Goal: Find specific page/section: Find specific page/section

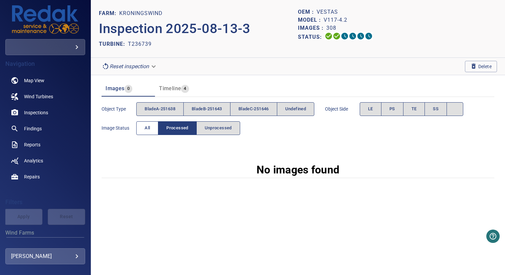
click at [149, 125] on span "All" at bounding box center [147, 128] width 5 height 8
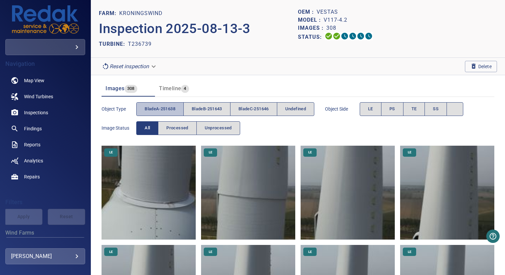
click at [161, 109] on span "bladeA-251638" at bounding box center [160, 109] width 31 height 8
click at [208, 109] on span "bladeB-251643" at bounding box center [207, 109] width 30 height 8
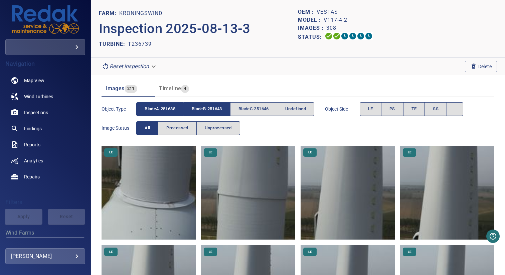
click at [158, 109] on span "bladeA-251638" at bounding box center [160, 109] width 31 height 8
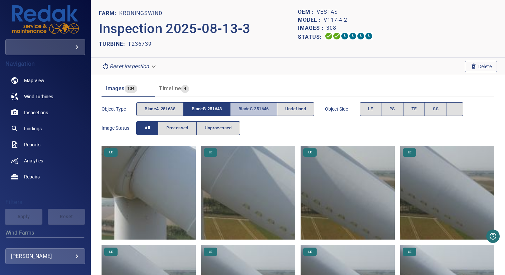
click at [241, 109] on span "bladeC-251646" at bounding box center [253, 109] width 30 height 8
click at [216, 109] on span "bladeB-251643" at bounding box center [207, 109] width 30 height 8
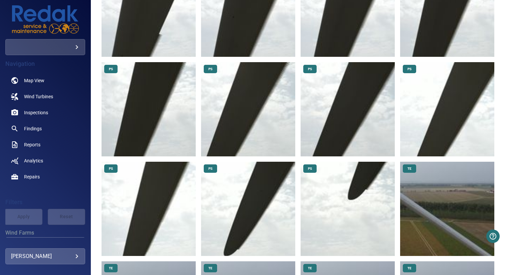
scroll to position [1027, 0]
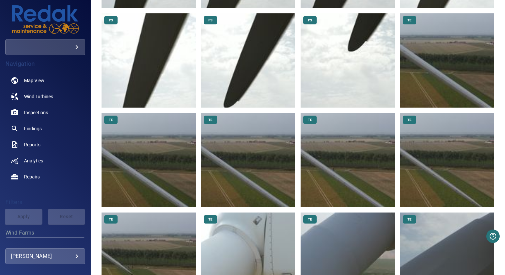
click at [348, 66] on img at bounding box center [347, 60] width 94 height 94
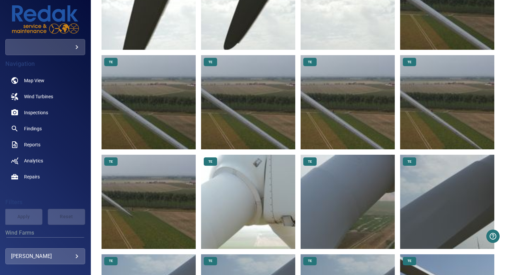
scroll to position [1093, 0]
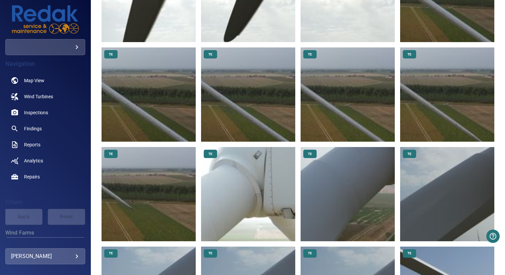
click at [361, 85] on img at bounding box center [347, 94] width 94 height 94
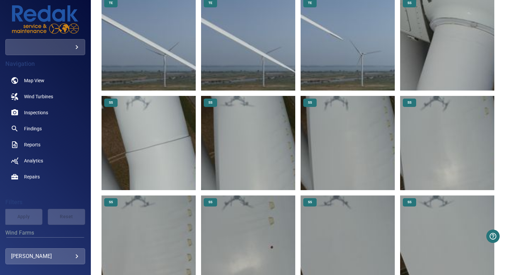
scroll to position [1651, 0]
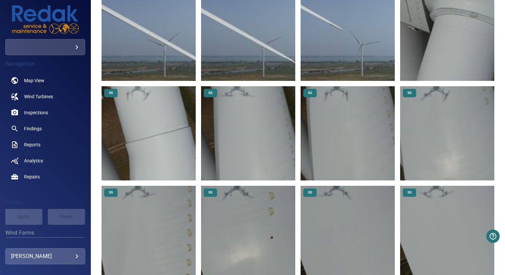
click at [265, 103] on img at bounding box center [248, 133] width 94 height 94
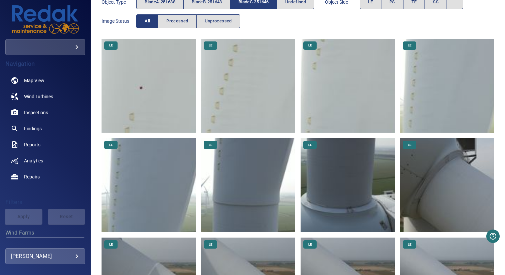
scroll to position [0, 0]
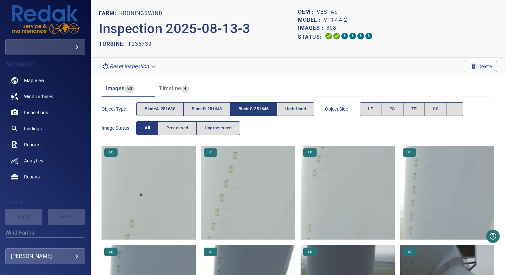
click at [151, 181] on img at bounding box center [148, 193] width 94 height 94
click at [237, 186] on img at bounding box center [248, 193] width 94 height 94
click at [272, 110] on button "bladeC-251646" at bounding box center [253, 109] width 47 height 14
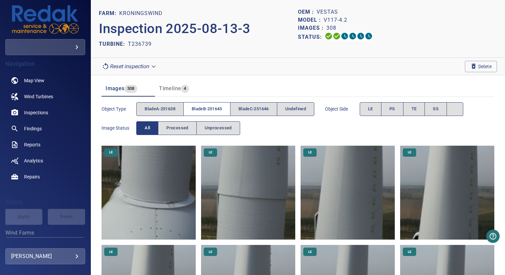
click at [215, 108] on span "bladeB-251643" at bounding box center [207, 109] width 30 height 8
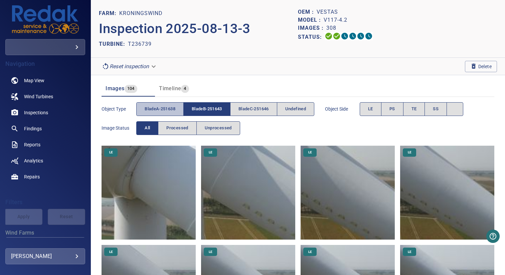
click at [171, 106] on span "bladeA-251638" at bounding box center [160, 109] width 31 height 8
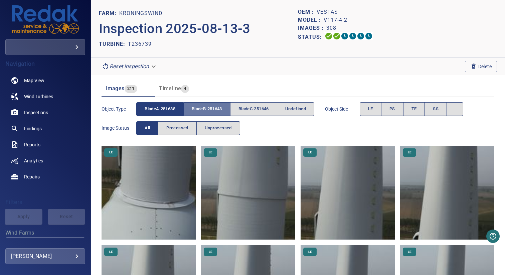
click at [202, 106] on span "bladeB-251643" at bounding box center [207, 109] width 30 height 8
click at [180, 108] on button "bladeA-251638" at bounding box center [159, 109] width 47 height 14
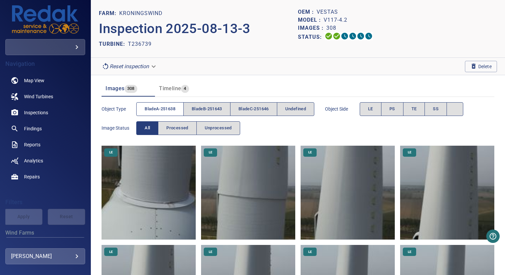
click at [179, 109] on button "bladeA-251638" at bounding box center [159, 109] width 47 height 14
click at [212, 109] on span "bladeB-251643" at bounding box center [207, 109] width 30 height 8
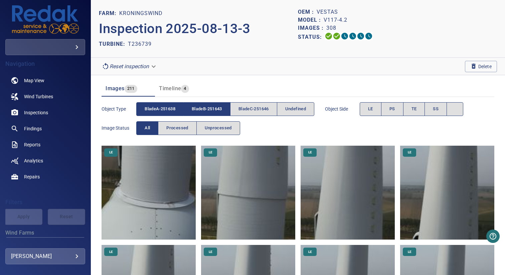
click at [160, 109] on span "bladeA-251638" at bounding box center [160, 109] width 31 height 8
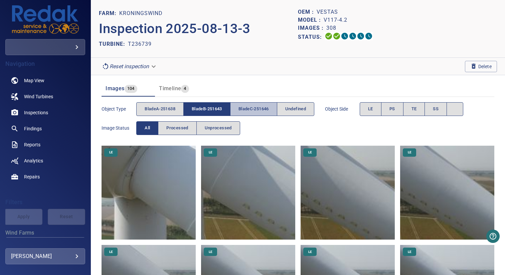
click at [248, 109] on span "bladeC-251646" at bounding box center [253, 109] width 30 height 8
click at [217, 109] on span "bladeB-251643" at bounding box center [207, 109] width 30 height 8
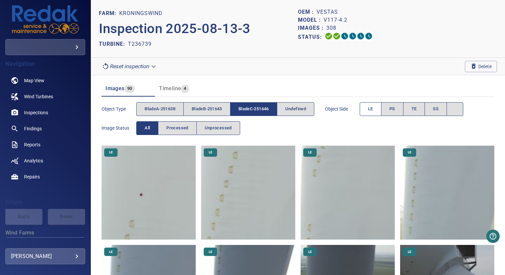
click at [373, 109] on span "LE" at bounding box center [370, 109] width 5 height 8
click at [392, 110] on button "PS" at bounding box center [392, 109] width 22 height 14
click at [372, 110] on span "LE" at bounding box center [370, 109] width 5 height 8
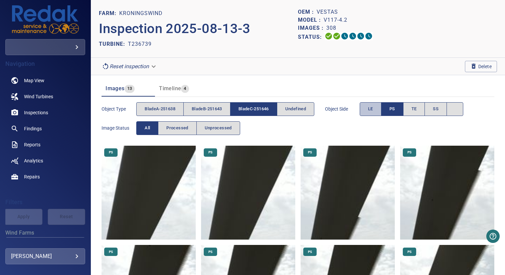
click at [380, 109] on button "LE" at bounding box center [371, 109] width 22 height 14
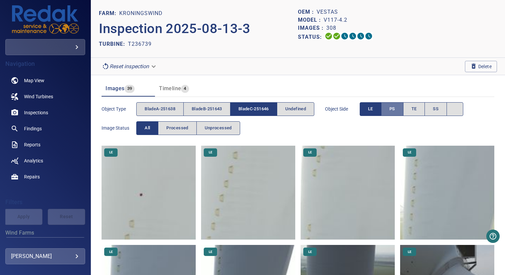
click at [399, 109] on button "PS" at bounding box center [392, 109] width 22 height 14
click at [403, 109] on button "PS" at bounding box center [392, 109] width 22 height 14
click at [378, 109] on button "LE" at bounding box center [371, 109] width 22 height 14
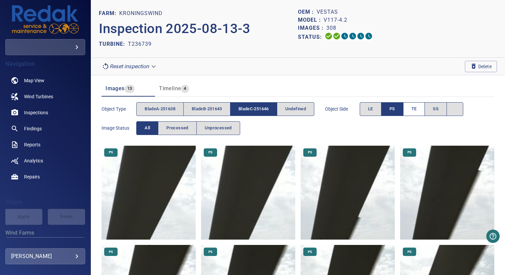
click at [414, 109] on button "TE" at bounding box center [414, 109] width 22 height 14
click at [401, 109] on button "PS" at bounding box center [392, 109] width 22 height 14
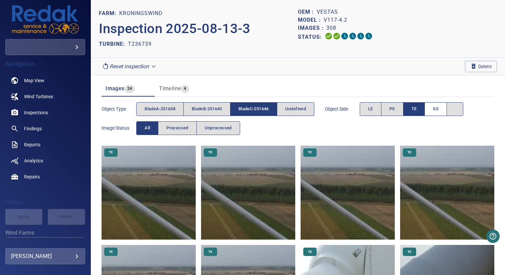
click at [434, 110] on button "SS" at bounding box center [435, 109] width 22 height 14
click at [423, 110] on button "TE" at bounding box center [414, 109] width 22 height 14
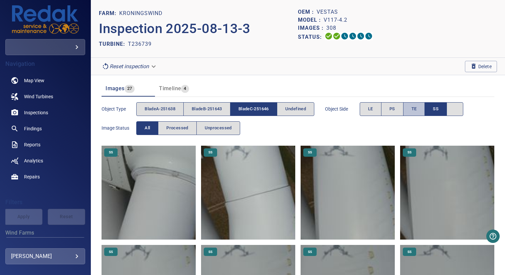
click at [417, 110] on span "TE" at bounding box center [413, 109] width 5 height 8
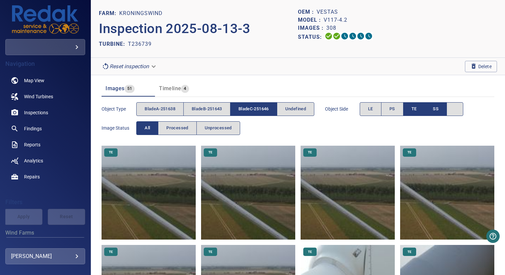
click at [435, 110] on button "SS" at bounding box center [436, 109] width 22 height 14
click at [416, 112] on span "TE" at bounding box center [413, 109] width 5 height 8
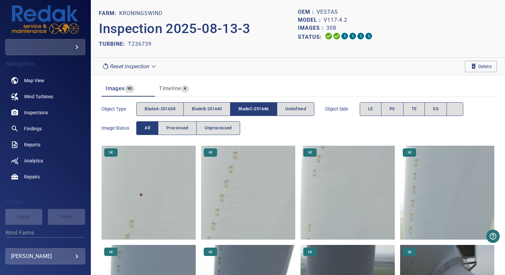
click at [404, 69] on section "Reset inspection Delete" at bounding box center [298, 66] width 414 height 17
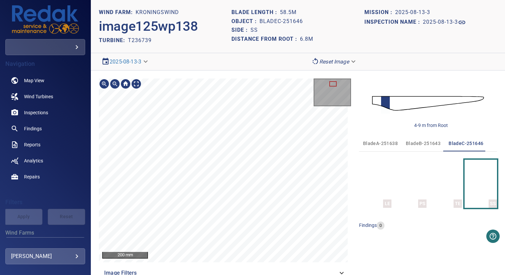
click at [90, 178] on main "**********" at bounding box center [252, 137] width 505 height 275
click at [68, 184] on main "**********" at bounding box center [252, 137] width 505 height 275
